Goal: Information Seeking & Learning: Learn about a topic

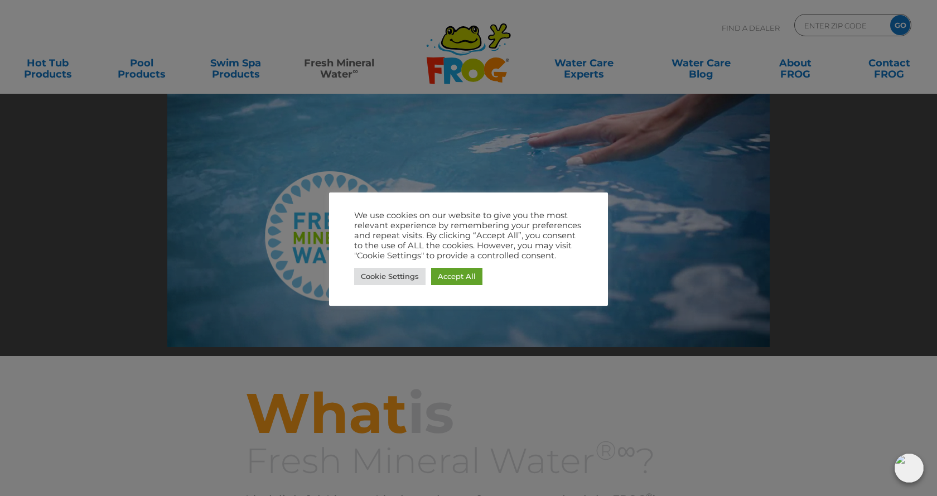
click at [362, 295] on div "We use cookies on our website to give you the most relevant experience by remem…" at bounding box center [468, 248] width 279 height 113
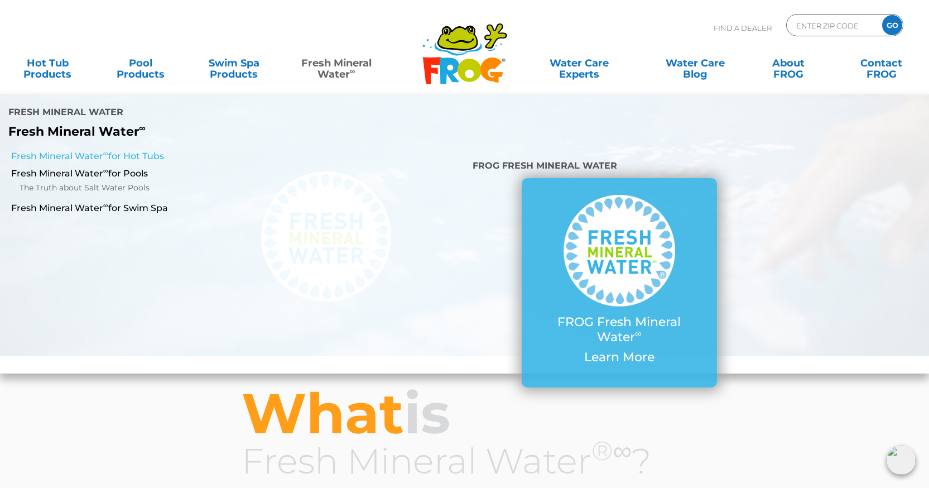
click at [91, 156] on link "Fresh Mineral Water ∞ for Hot Tubs" at bounding box center [160, 156] width 298 height 12
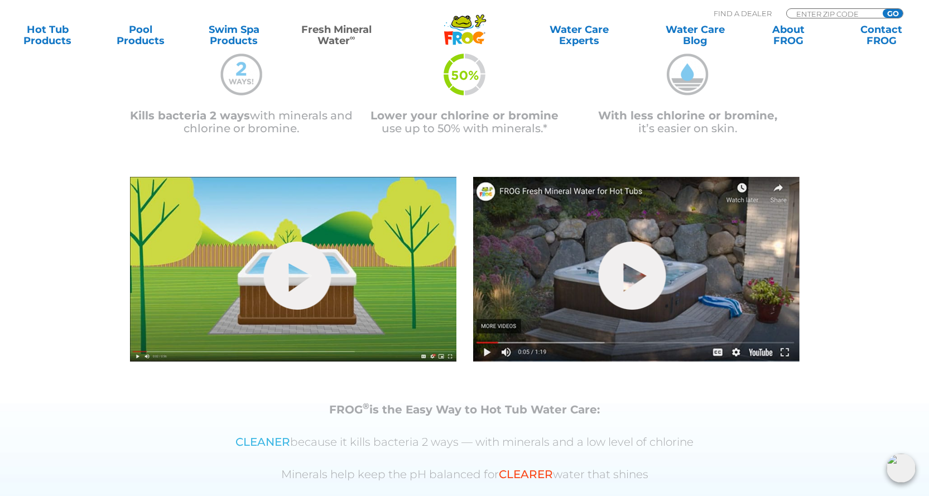
scroll to position [299, 0]
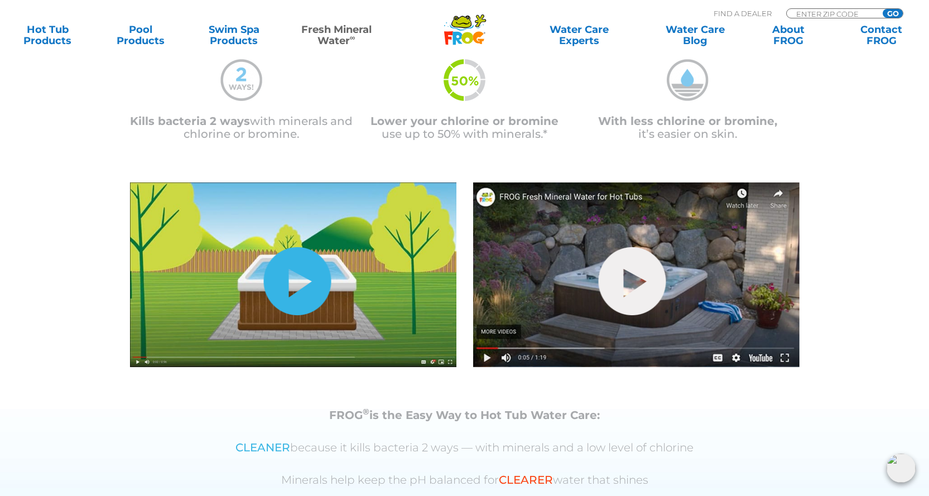
click at [297, 281] on link "hide-me" at bounding box center [297, 281] width 68 height 68
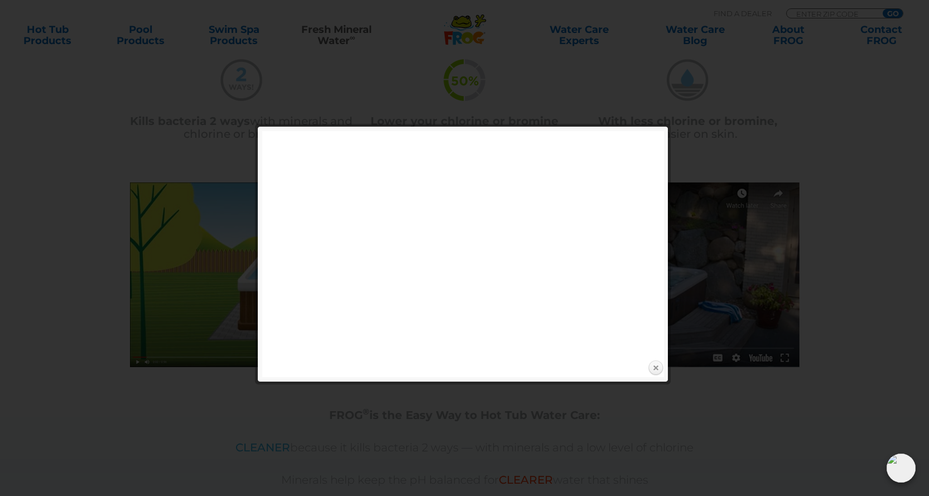
click at [651, 369] on link "Close" at bounding box center [655, 368] width 17 height 17
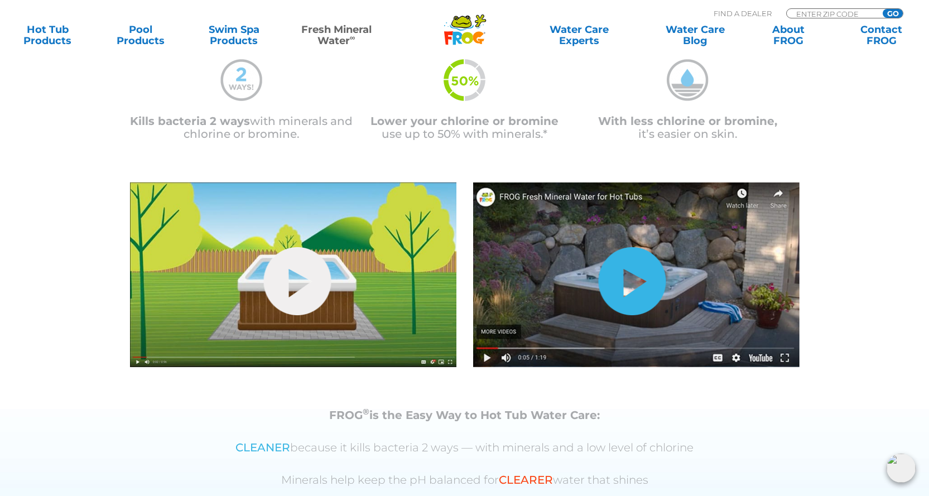
click at [633, 281] on link "hide-me" at bounding box center [632, 281] width 68 height 68
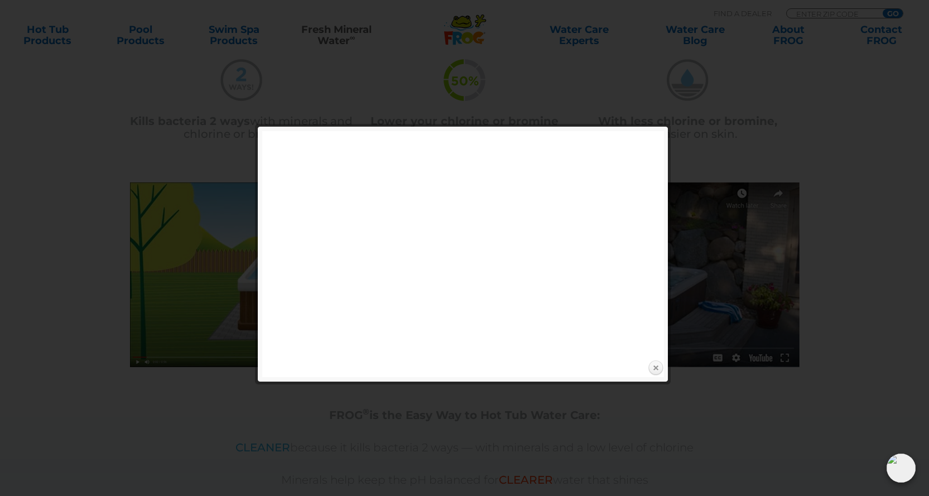
click at [653, 367] on link "Close" at bounding box center [655, 368] width 17 height 17
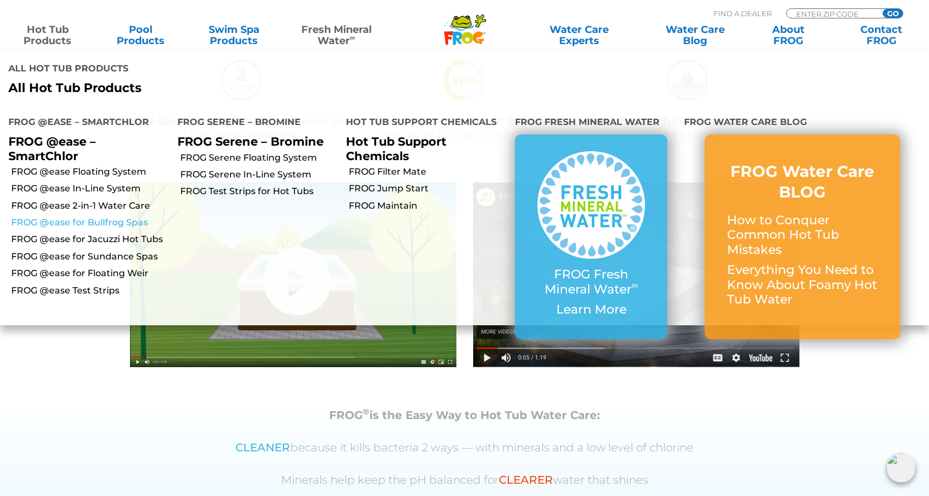
click at [77, 222] on link "FROG @ease for Bullfrog Spas" at bounding box center [90, 222] width 158 height 12
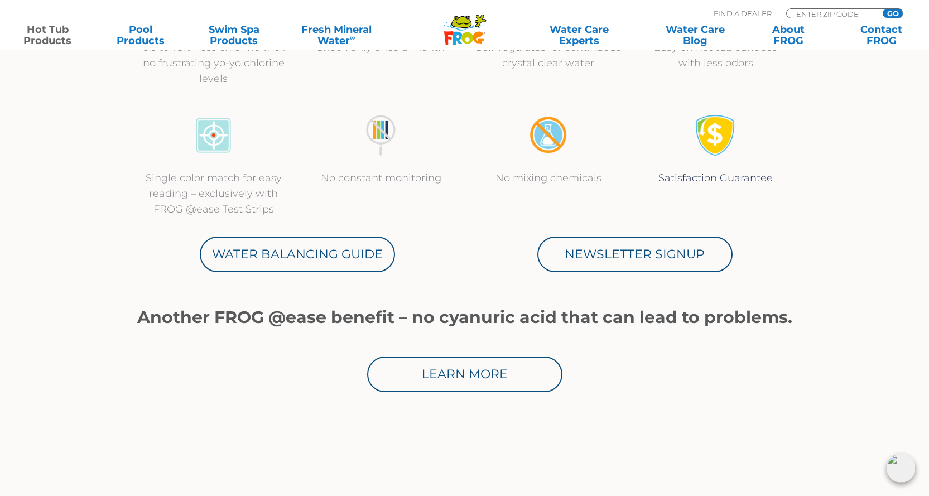
scroll to position [117, 0]
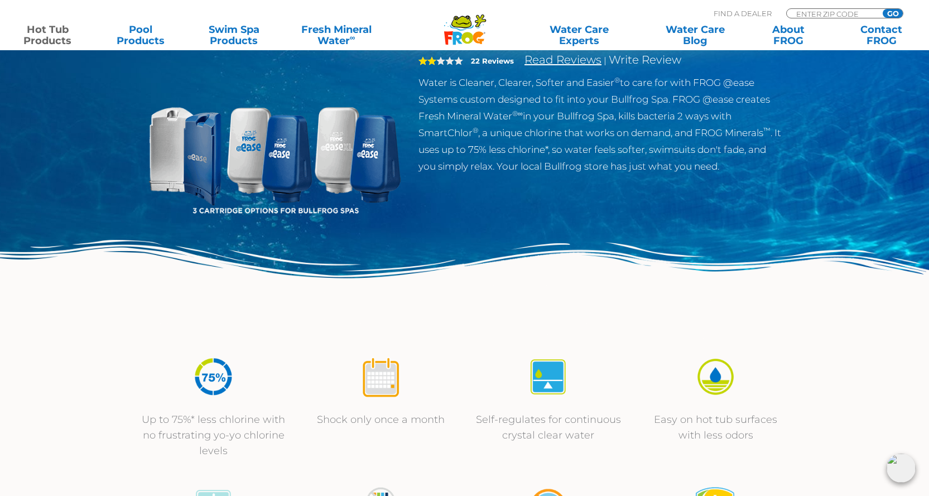
click at [582, 66] on link "Read Reviews" at bounding box center [562, 59] width 77 height 13
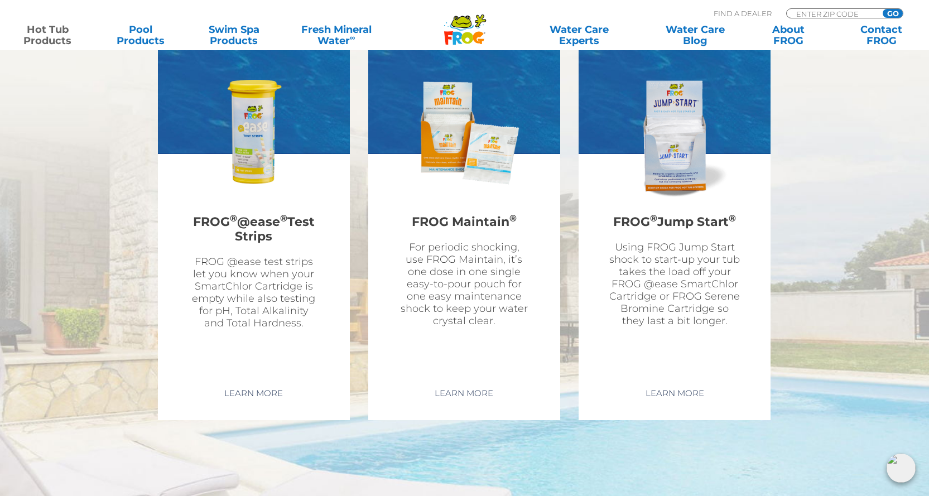
scroll to position [3810, 0]
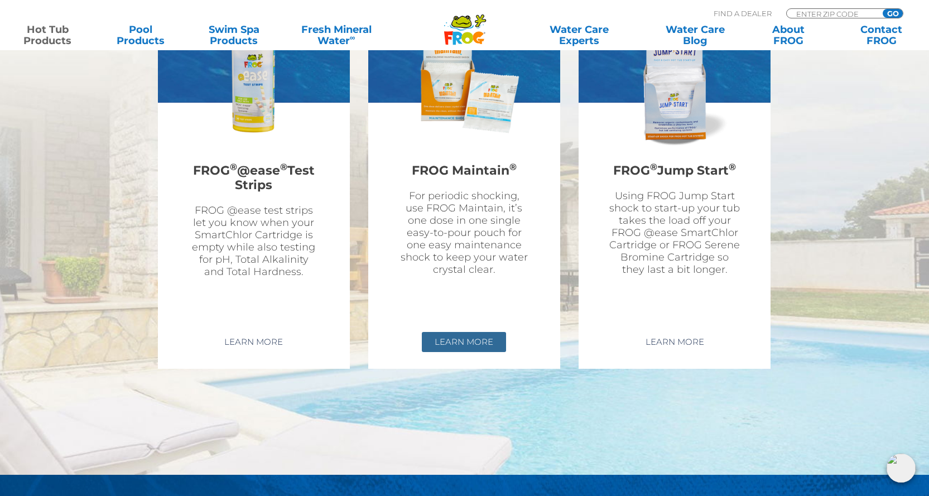
click at [449, 341] on link "Learn More" at bounding box center [464, 342] width 84 height 20
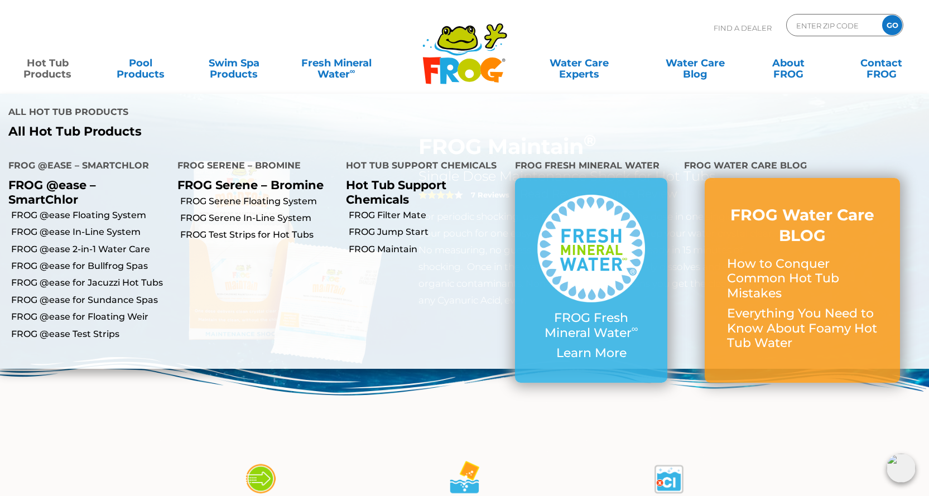
click at [55, 68] on link "Hot Tub Products" at bounding box center [47, 63] width 73 height 22
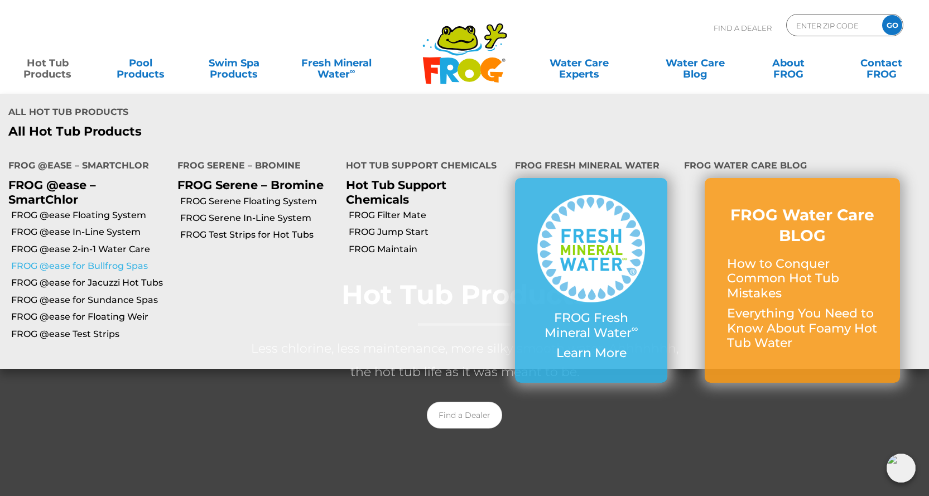
click at [70, 265] on link "FROG @ease for Bullfrog Spas" at bounding box center [90, 266] width 158 height 12
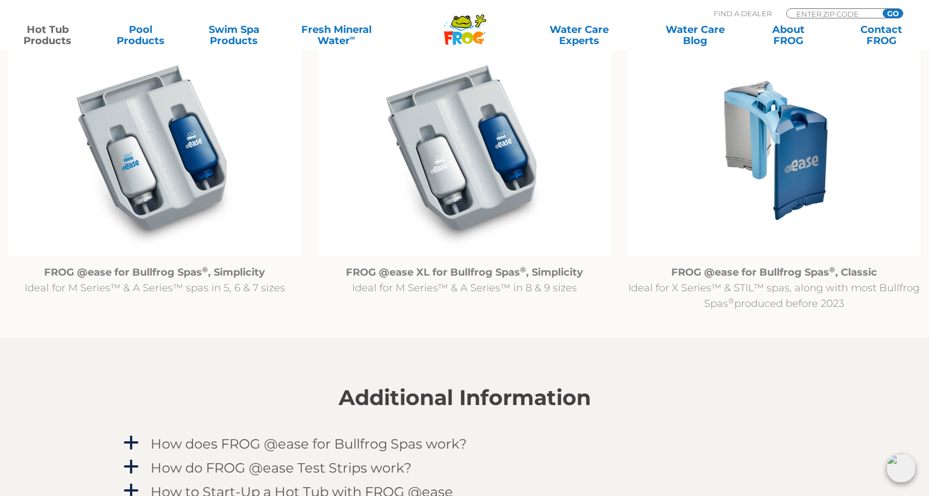
scroll to position [1170, 0]
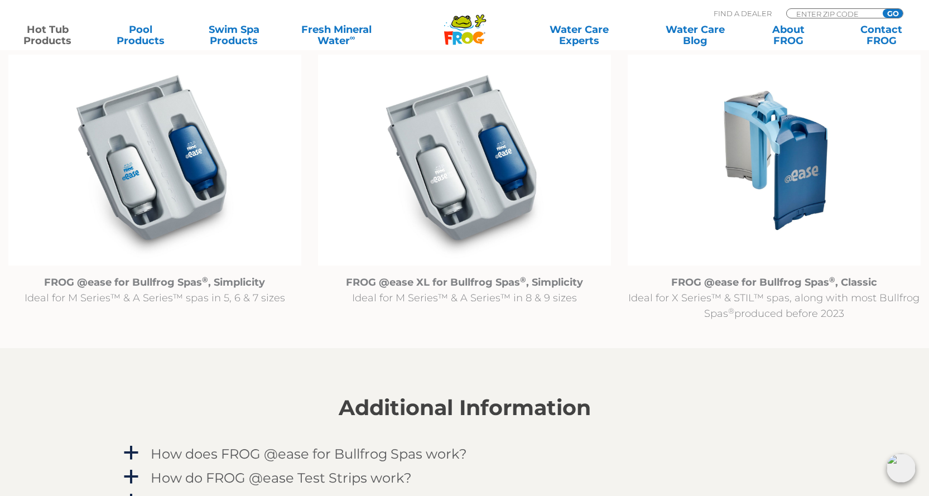
click at [167, 202] on img at bounding box center [154, 160] width 293 height 211
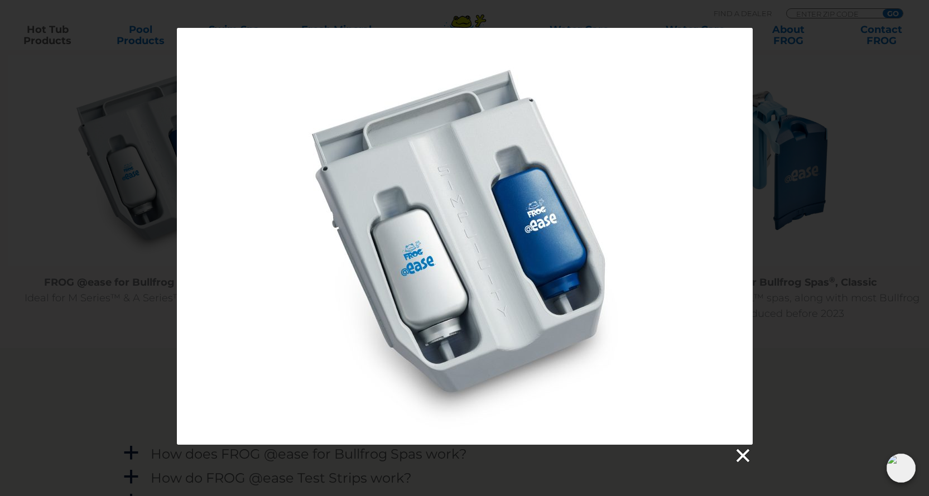
click at [746, 452] on link at bounding box center [742, 455] width 17 height 17
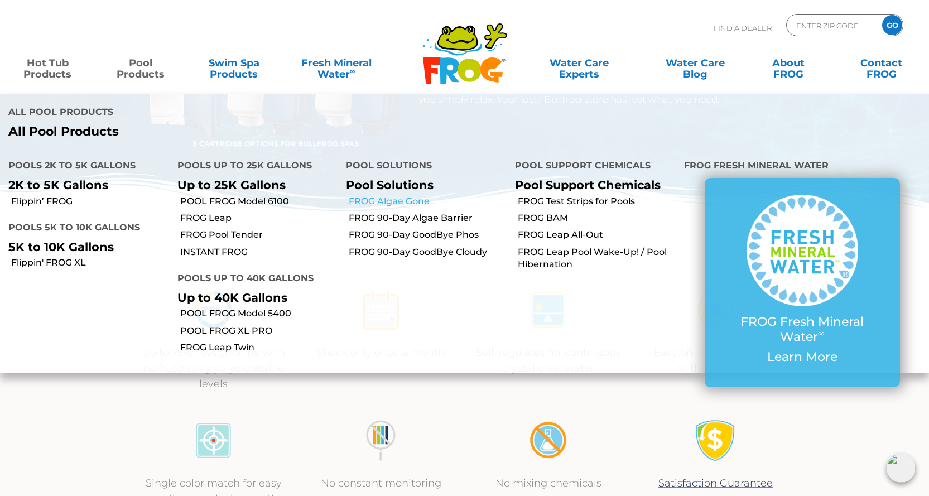
scroll to position [0, 0]
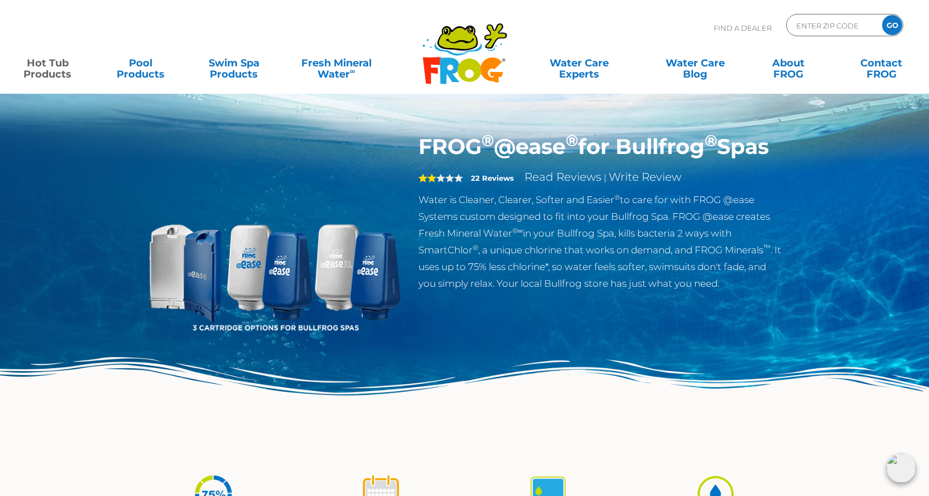
click at [115, 436] on img at bounding box center [464, 408] width 929 height 102
click at [574, 184] on link "Read Reviews" at bounding box center [562, 176] width 77 height 13
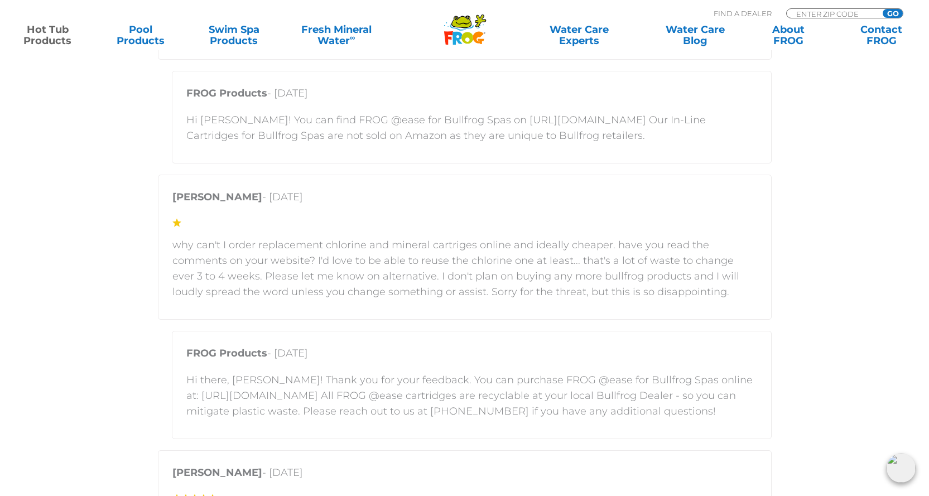
scroll to position [2284, 0]
